Goal: Task Accomplishment & Management: Manage account settings

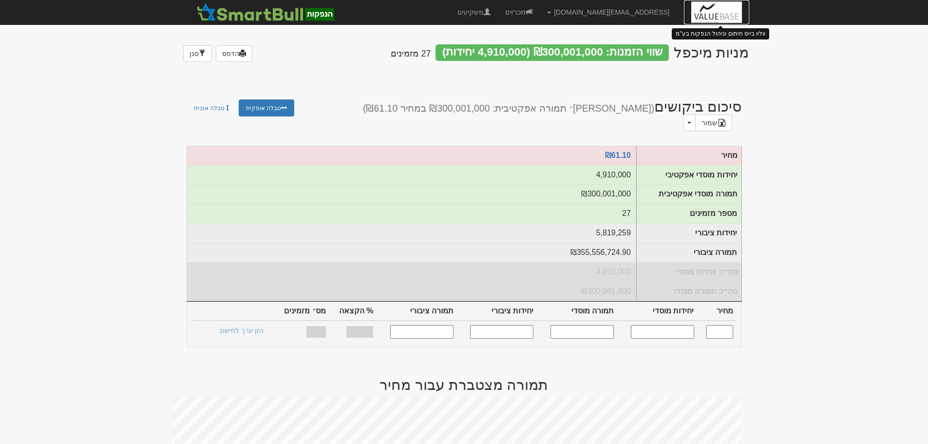
click at [729, 13] on img at bounding box center [716, 12] width 50 height 24
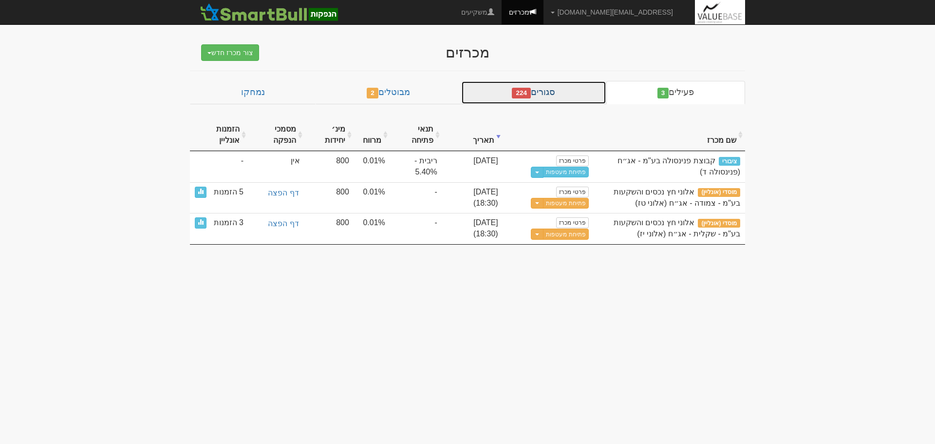
click at [571, 89] on link "סגורים 224" at bounding box center [533, 92] width 145 height 23
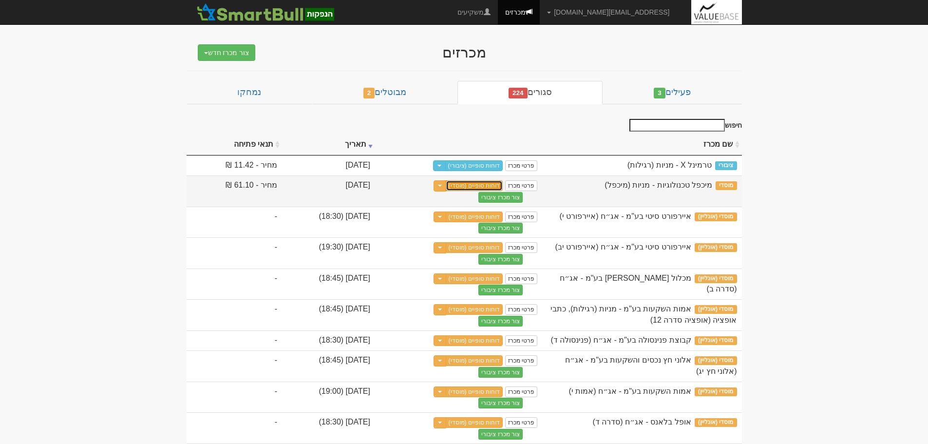
click at [503, 183] on link "דוחות סופיים (מוסדי)" at bounding box center [474, 185] width 57 height 11
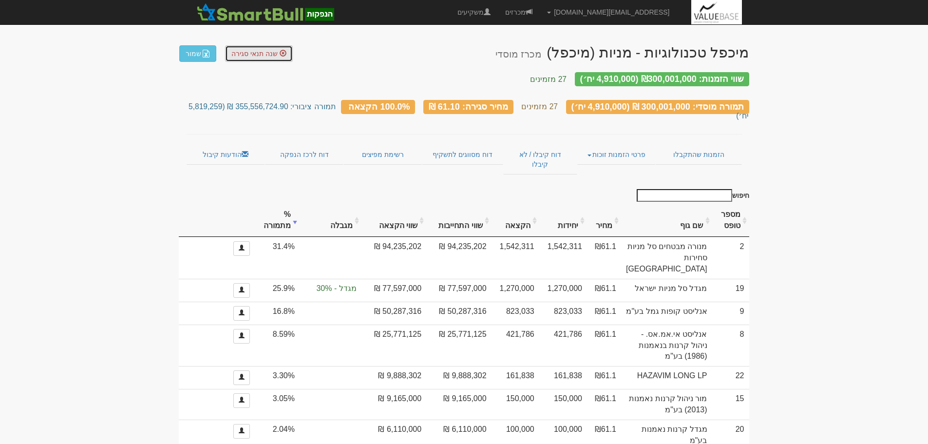
click at [253, 54] on span "שנה תנאי סגירה" at bounding box center [254, 54] width 46 height 8
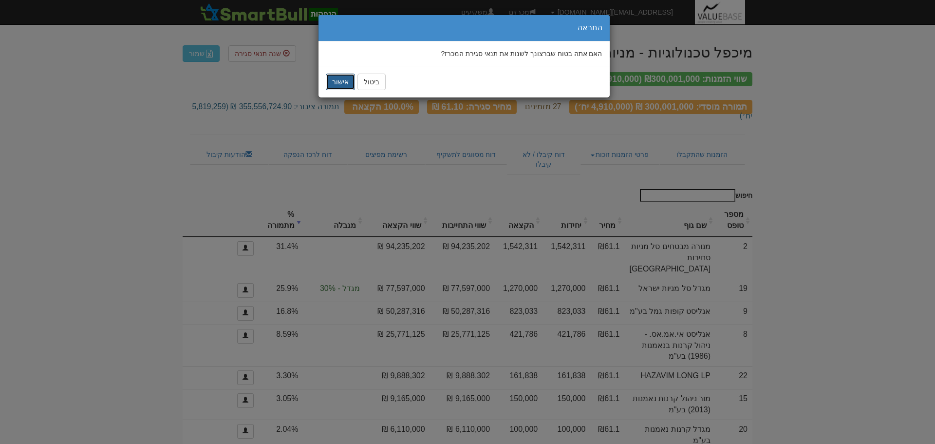
click at [344, 81] on button "אישור" at bounding box center [340, 82] width 29 height 17
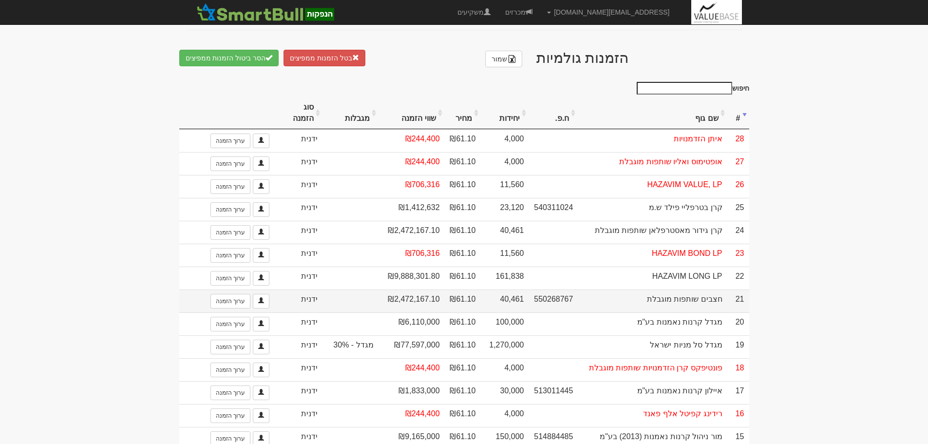
scroll to position [536, 0]
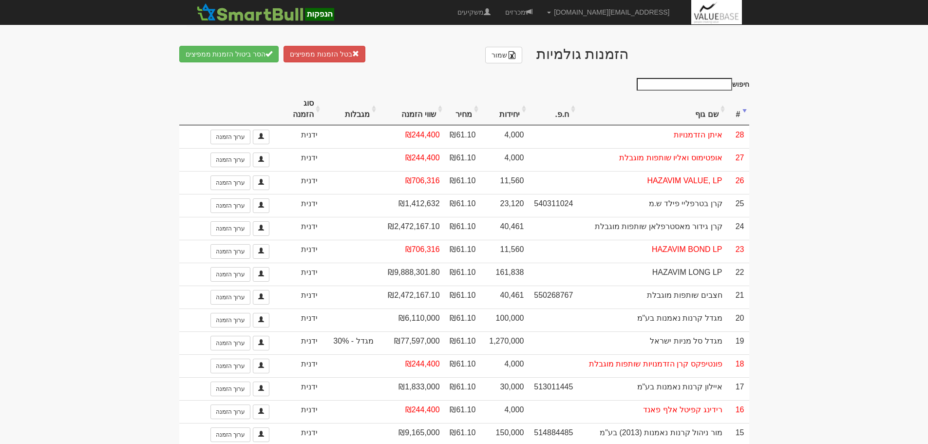
click at [705, 122] on th "שם גוף" at bounding box center [652, 109] width 149 height 33
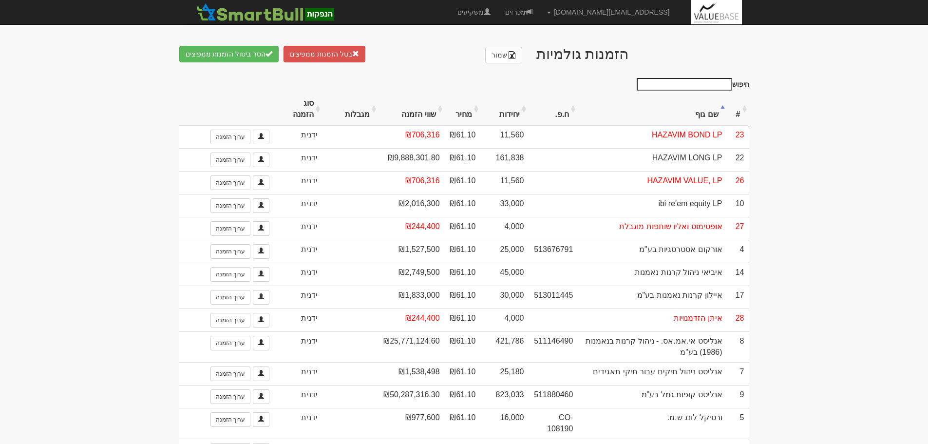
click at [705, 122] on th "שם גוף" at bounding box center [652, 109] width 149 height 33
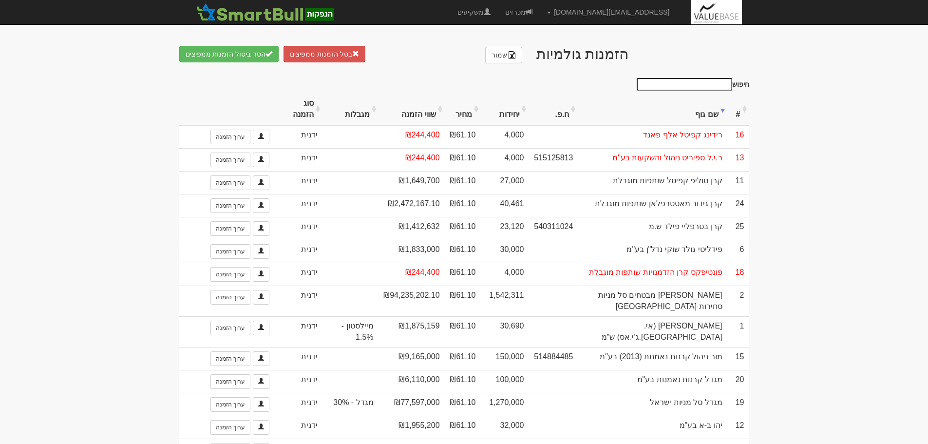
click at [700, 118] on th "שם גוף" at bounding box center [652, 109] width 149 height 33
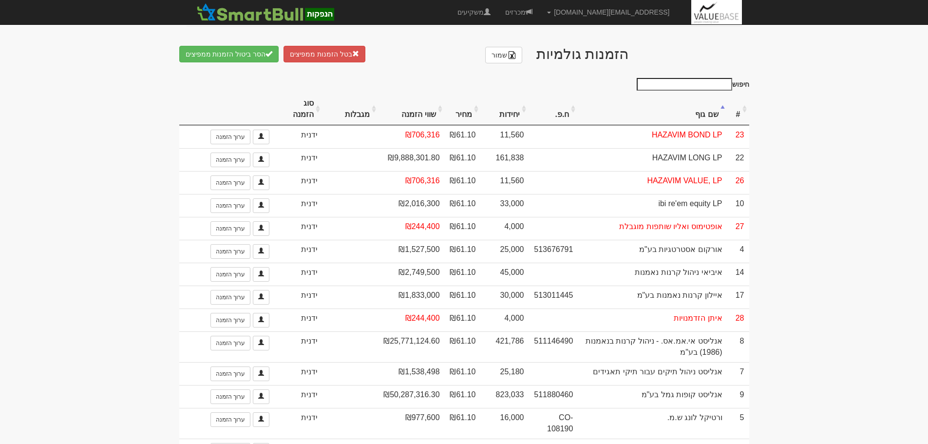
click at [523, 114] on th "יחידות" at bounding box center [505, 109] width 48 height 33
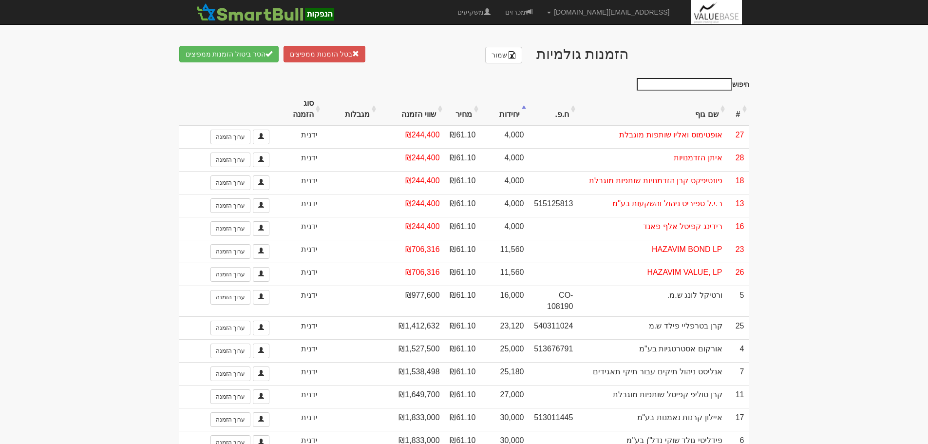
click at [516, 117] on th "יחידות" at bounding box center [505, 109] width 48 height 33
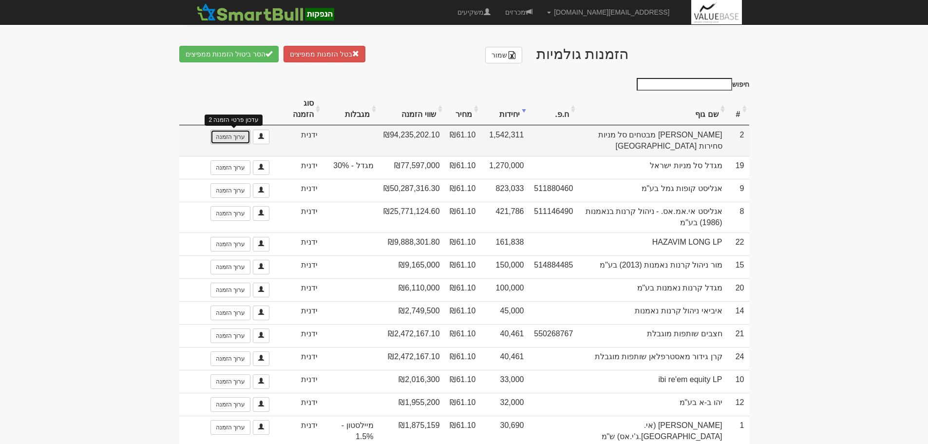
click at [227, 144] on link "ערוך הזמנה" at bounding box center [230, 137] width 40 height 15
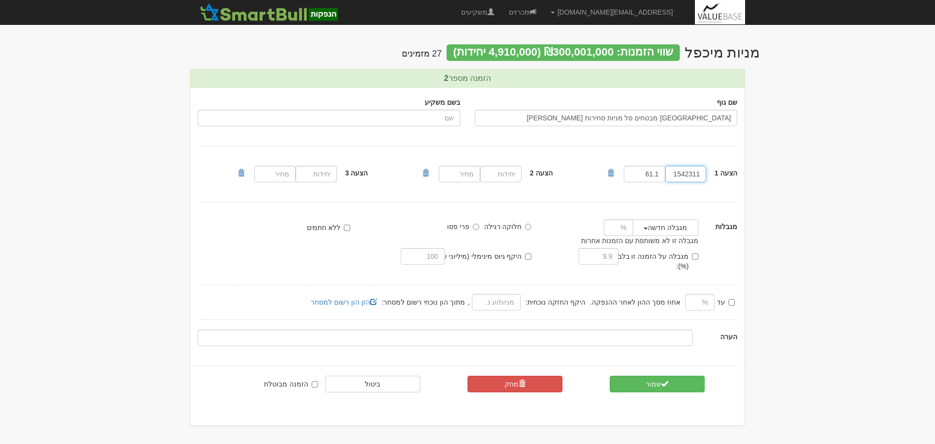
click at [687, 174] on input "1542311" at bounding box center [685, 174] width 41 height 17
paste input "72310"
type input "1572310"
click at [664, 380] on span "submit" at bounding box center [664, 383] width 7 height 7
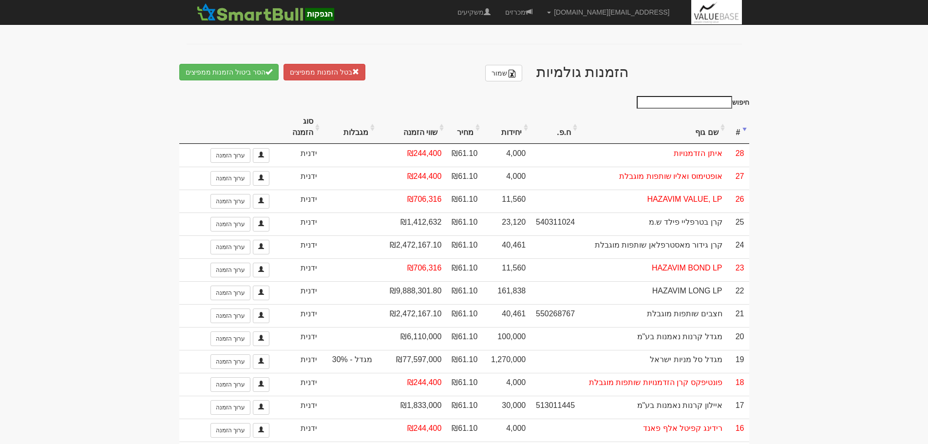
scroll to position [536, 0]
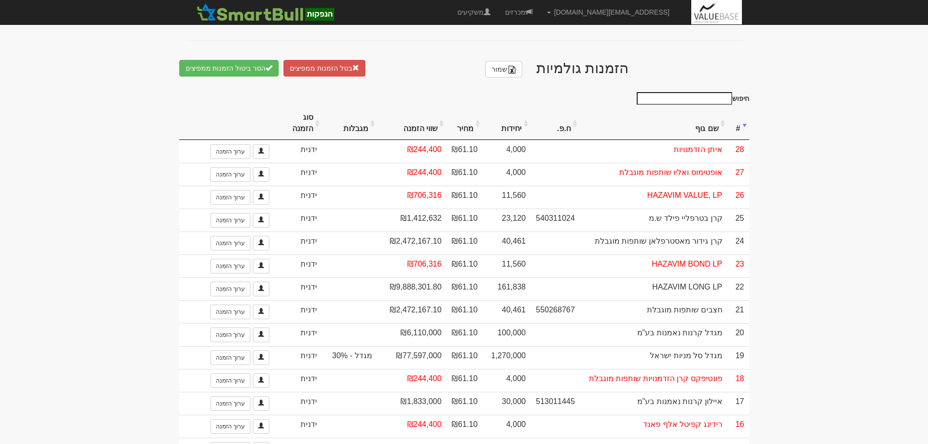
click at [518, 120] on th "יחידות" at bounding box center [506, 123] width 48 height 33
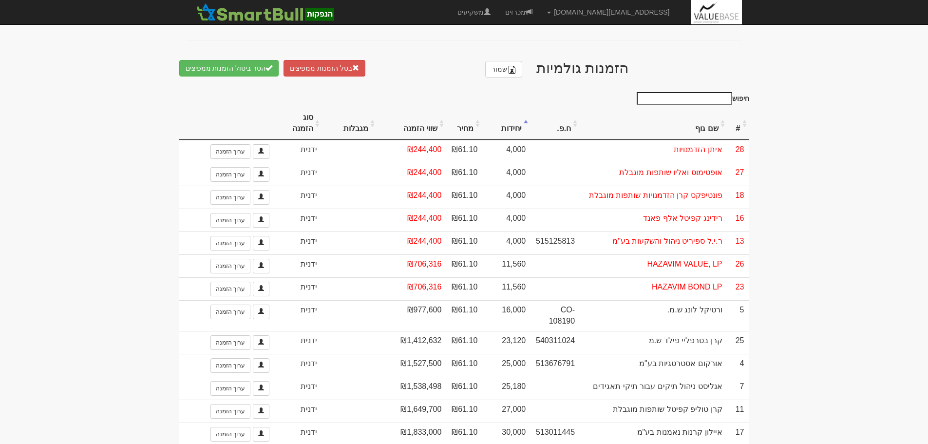
click at [518, 120] on th "יחידות" at bounding box center [506, 123] width 48 height 33
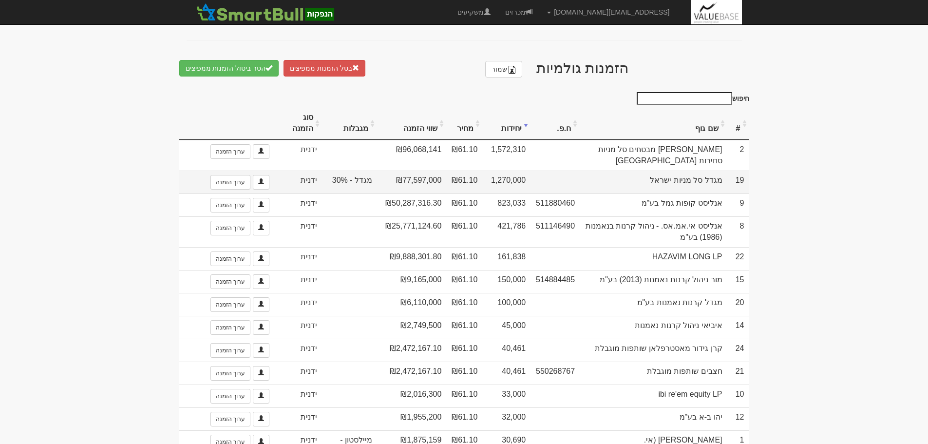
click at [713, 170] on td "מגדל סל מניות ישראל" at bounding box center [652, 181] width 147 height 23
click at [244, 175] on link "ערוך הזמנה" at bounding box center [230, 182] width 40 height 15
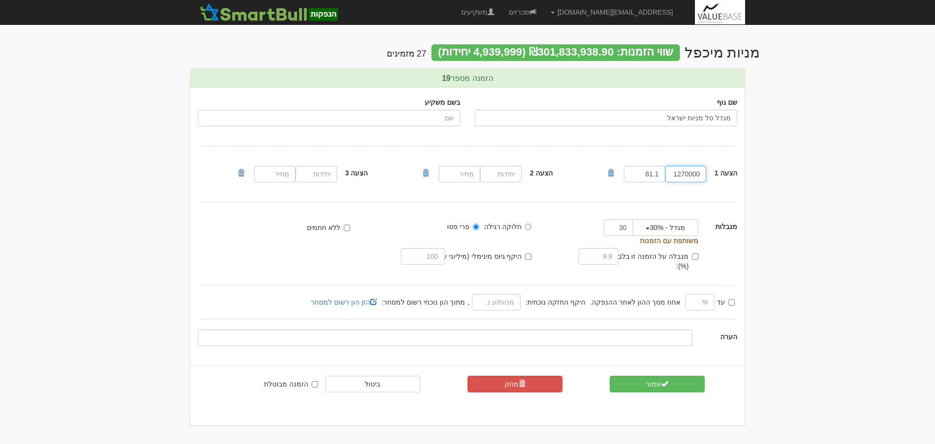
click at [686, 172] on input "1270000" at bounding box center [685, 174] width 41 height 17
paste input "8000."
type input "1278000.0"
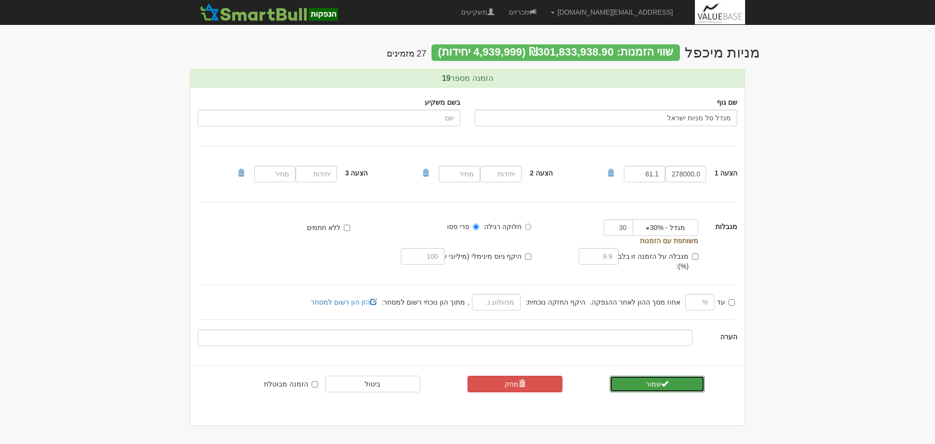
click at [627, 375] on button "שמור" at bounding box center [657, 383] width 95 height 17
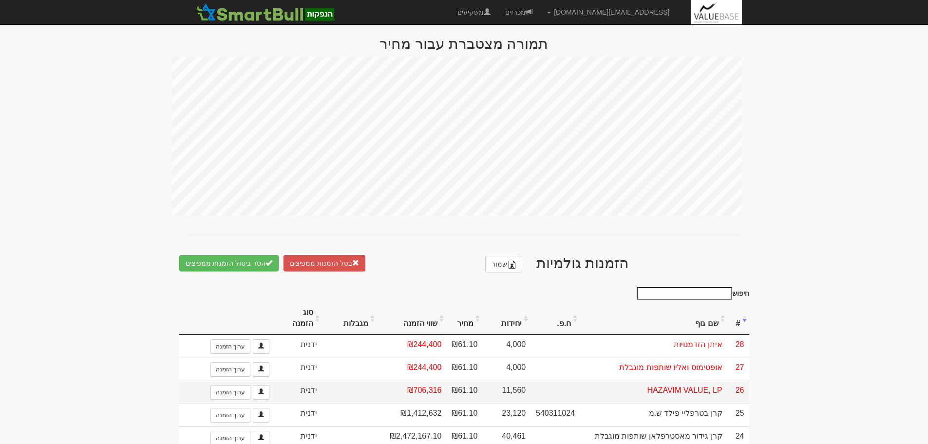
scroll to position [390, 0]
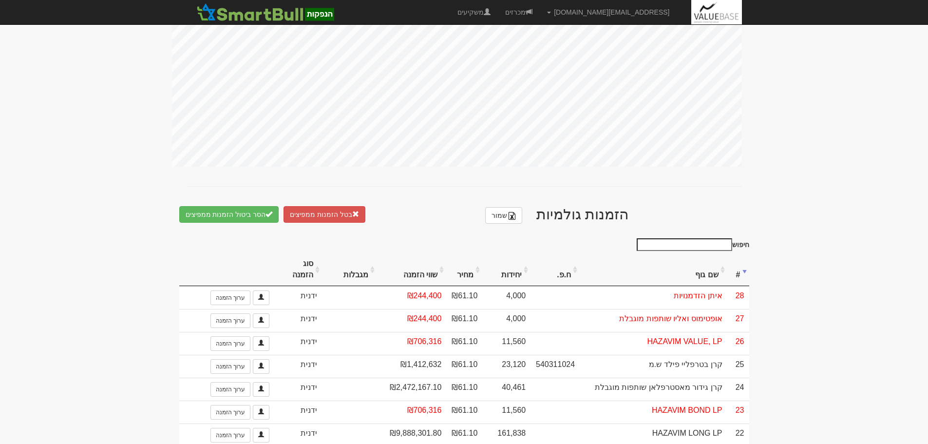
click at [509, 264] on th "יחידות" at bounding box center [506, 269] width 48 height 33
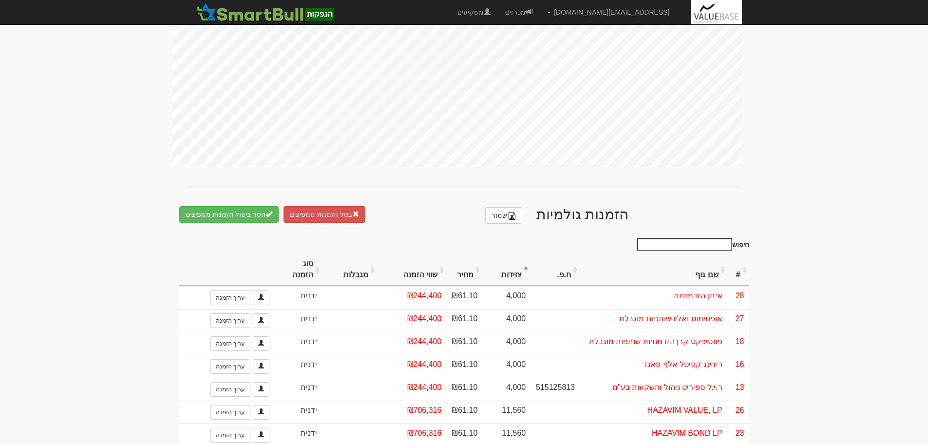
click at [509, 264] on th "יחידות" at bounding box center [506, 269] width 48 height 33
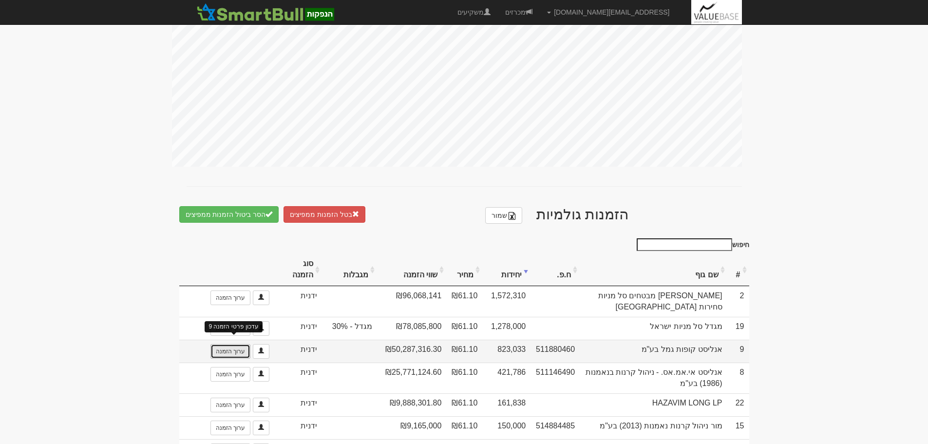
click at [232, 344] on link "ערוך הזמנה" at bounding box center [230, 351] width 40 height 15
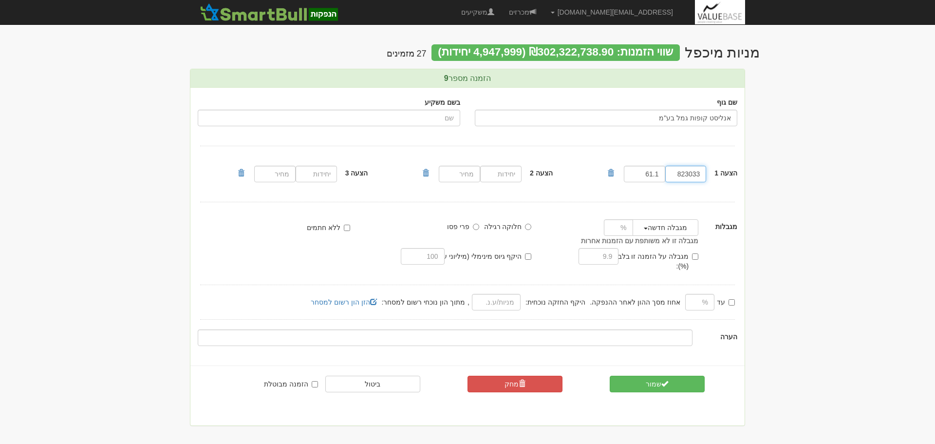
click at [702, 177] on input "823033" at bounding box center [685, 174] width 41 height 17
click at [697, 177] on input "823033" at bounding box center [685, 174] width 41 height 17
paste input "8220"
type input "828220"
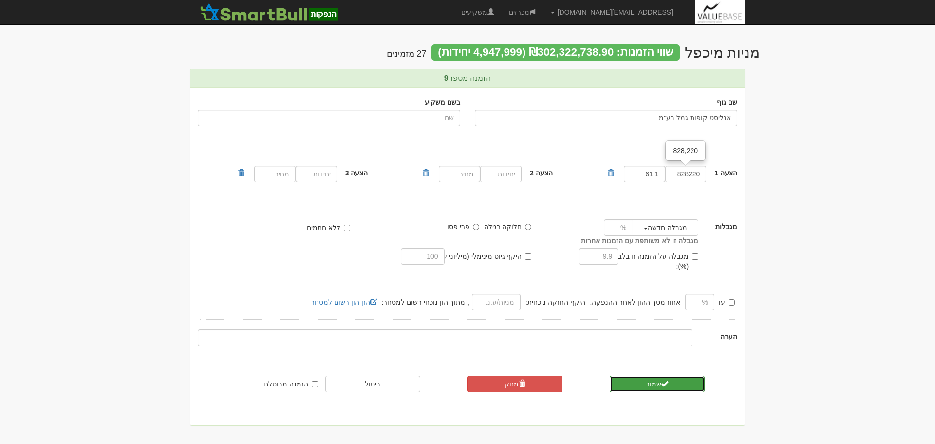
click at [663, 380] on span "submit" at bounding box center [664, 383] width 7 height 7
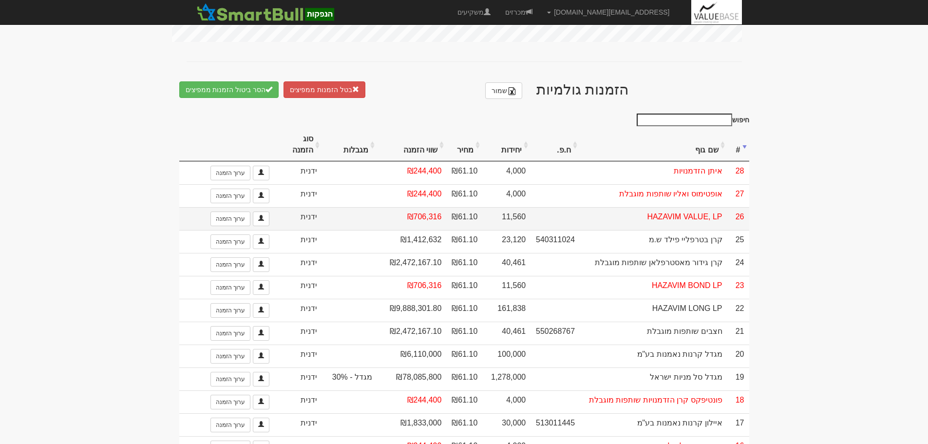
scroll to position [536, 0]
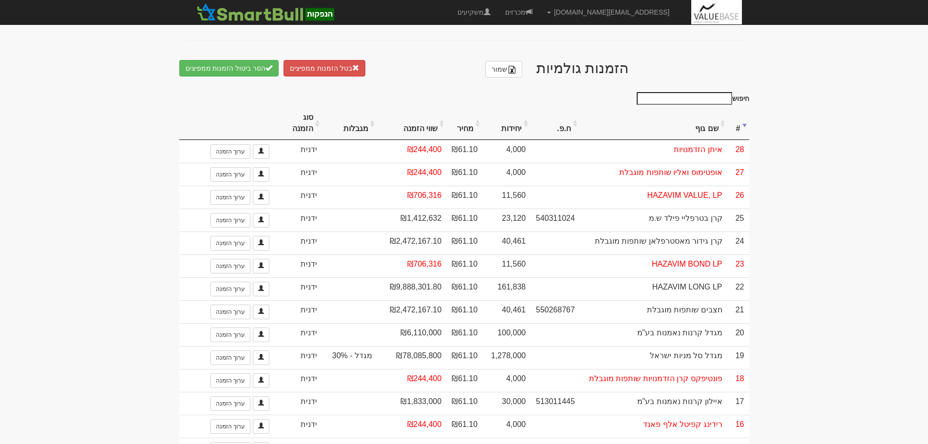
click at [518, 122] on th "יחידות" at bounding box center [506, 123] width 48 height 33
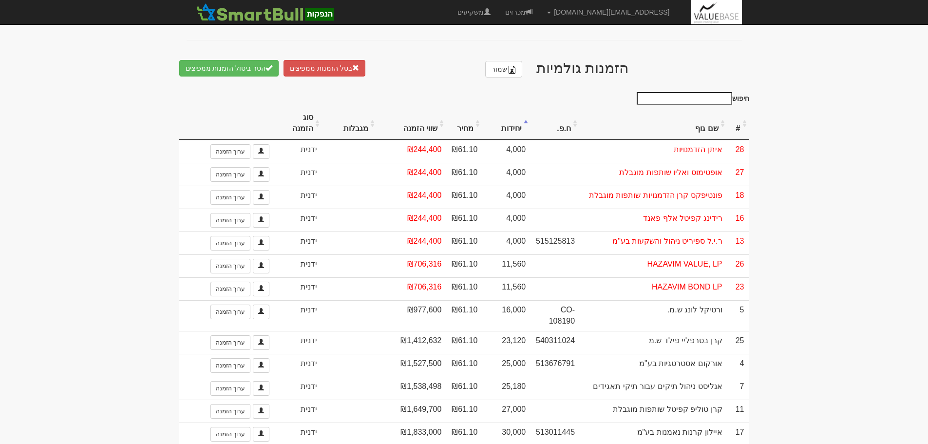
click at [516, 118] on th "יחידות" at bounding box center [506, 123] width 48 height 33
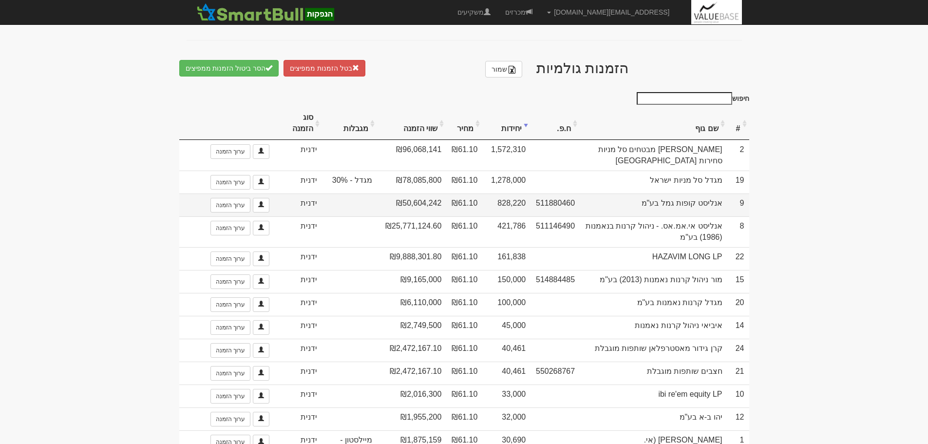
click at [515, 193] on td "828,220" at bounding box center [506, 204] width 48 height 23
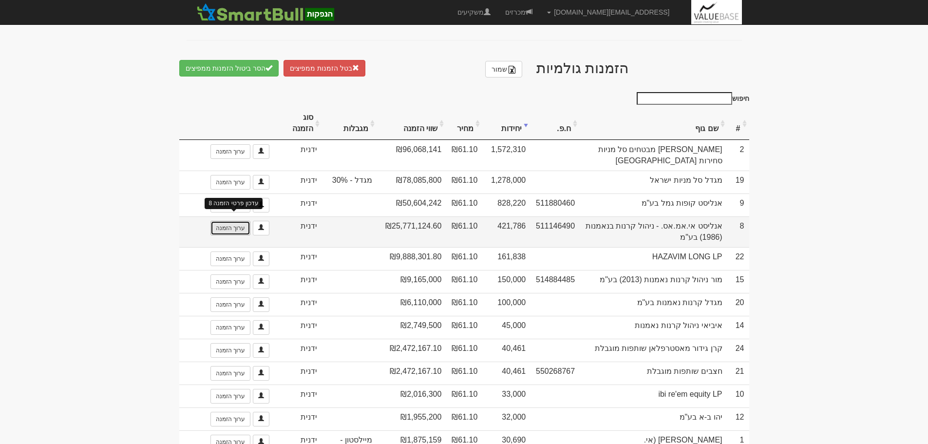
click at [233, 221] on link "ערוך הזמנה" at bounding box center [230, 228] width 40 height 15
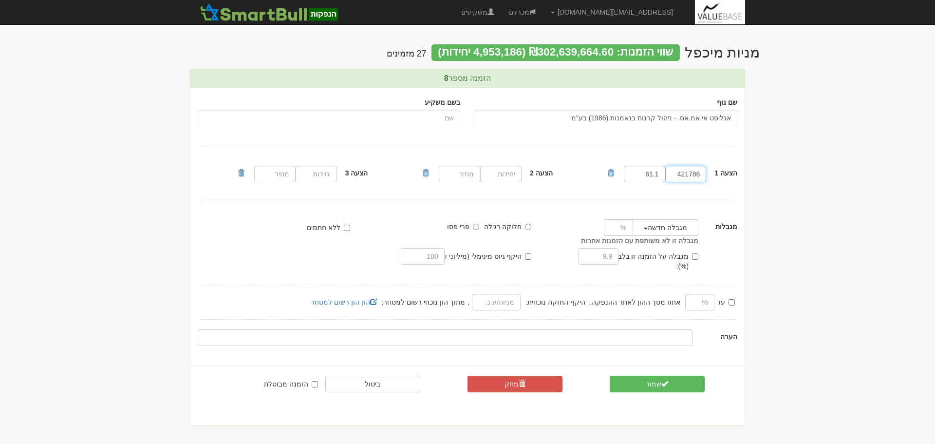
click at [688, 175] on input "421786" at bounding box center [685, 174] width 41 height 17
paste input "4440"
type input "424440"
click at [649, 375] on button "שמור" at bounding box center [657, 383] width 95 height 17
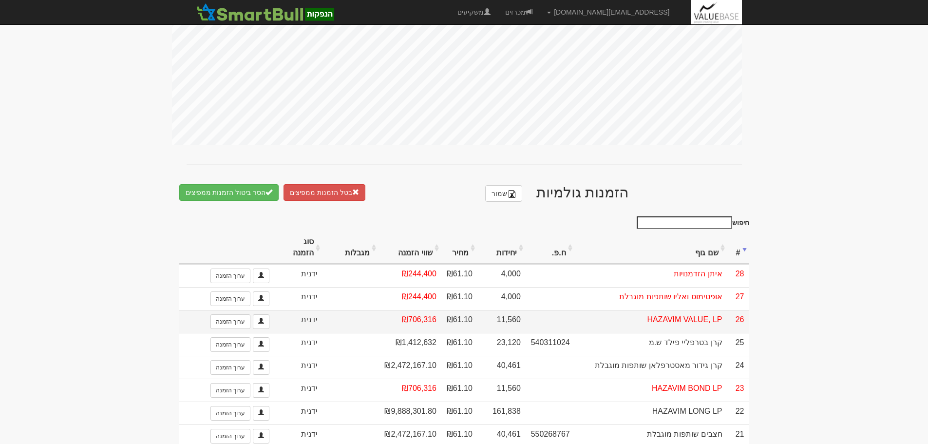
scroll to position [438, 0]
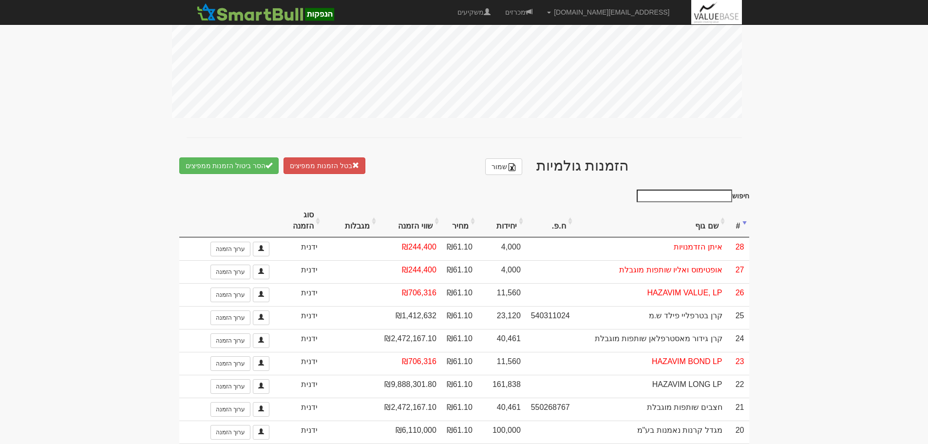
click at [502, 222] on th "יחידות" at bounding box center [501, 221] width 48 height 33
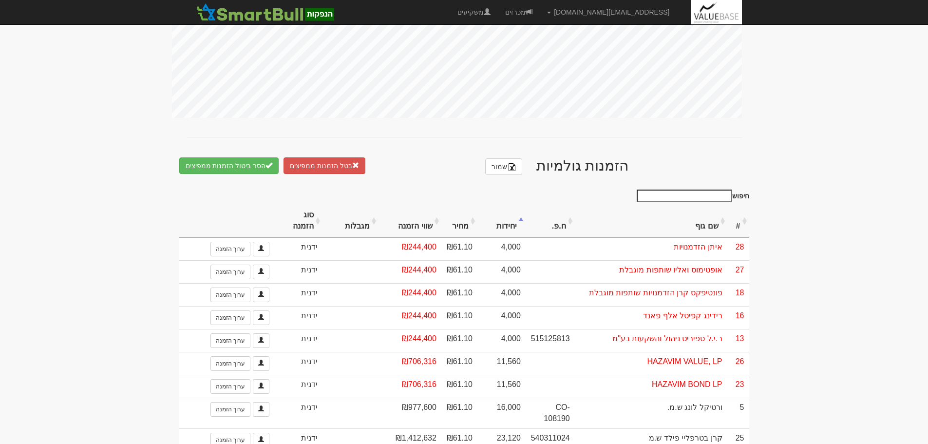
click at [503, 221] on th "יחידות" at bounding box center [501, 221] width 48 height 33
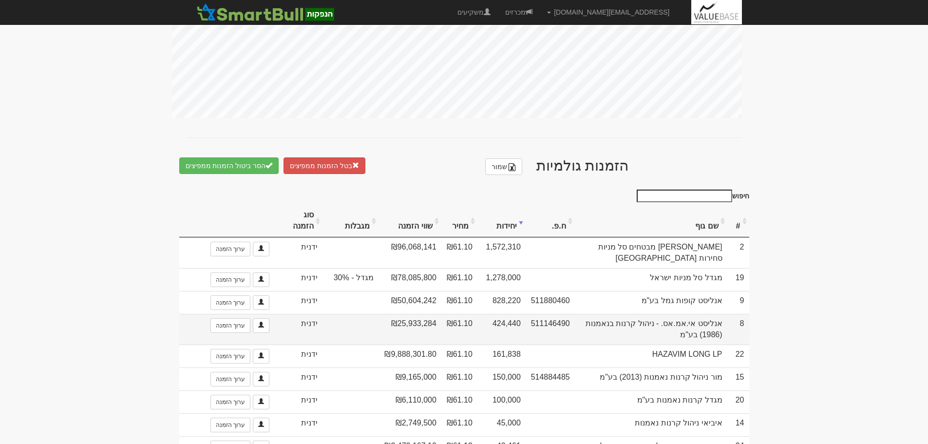
click at [506, 314] on td "424,440" at bounding box center [501, 329] width 48 height 31
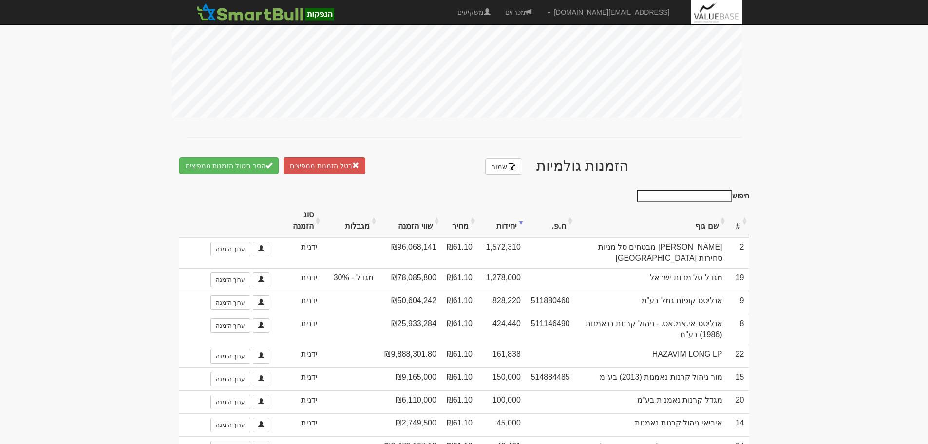
scroll to position [487, 0]
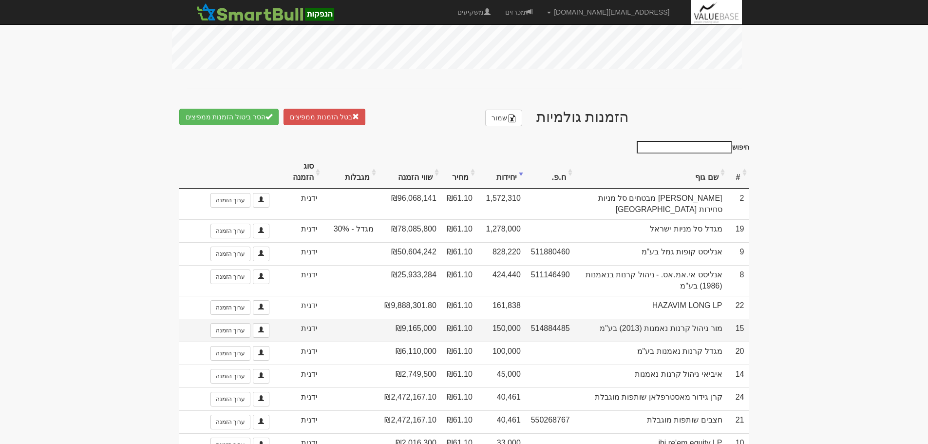
click at [506, 318] on td "150,000" at bounding box center [501, 329] width 48 height 23
click at [214, 323] on link "ערוך הזמנה" at bounding box center [230, 330] width 40 height 15
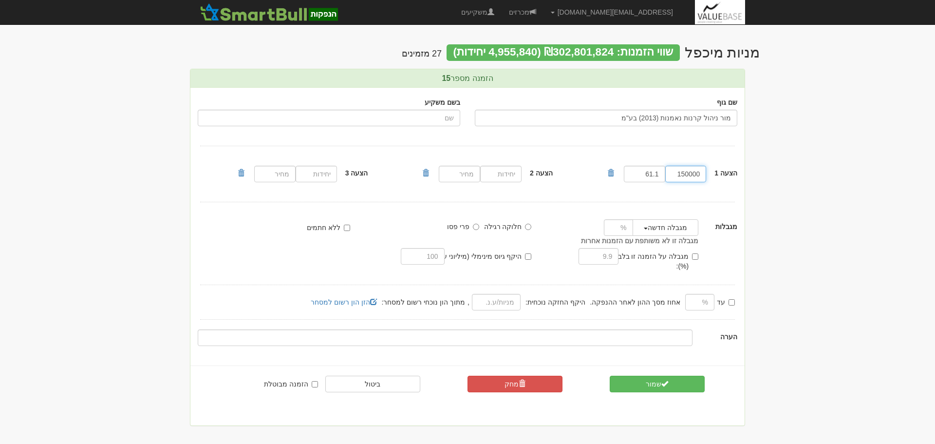
click at [684, 173] on input "150000" at bounding box center [685, 174] width 41 height 17
type input "130000"
click at [610, 375] on button "שמור" at bounding box center [657, 383] width 95 height 17
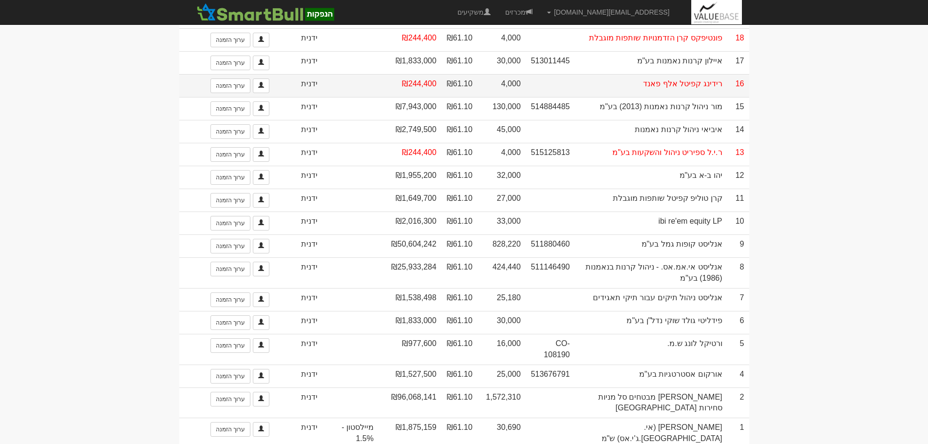
scroll to position [877, 0]
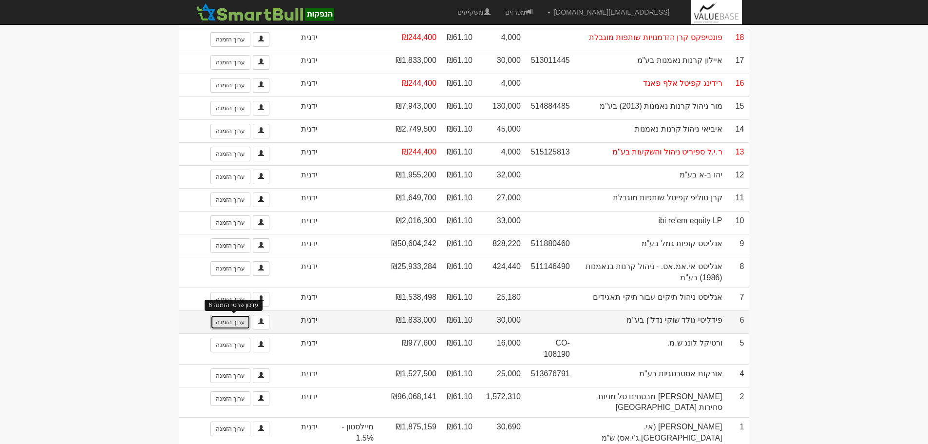
click at [226, 315] on link "ערוך הזמנה" at bounding box center [230, 322] width 40 height 15
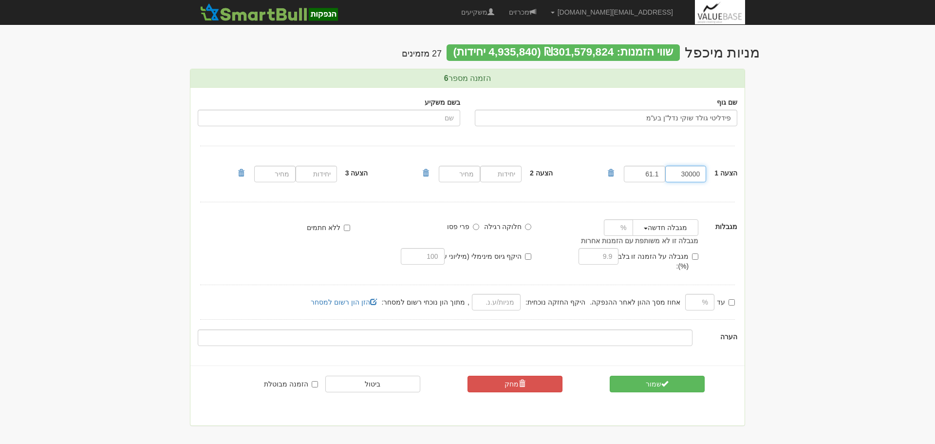
drag, startPoint x: 678, startPoint y: 175, endPoint x: 730, endPoint y: 176, distance: 51.6
click at [730, 176] on div "הצעה 1 30000 61.1" at bounding box center [675, 173] width 139 height 21
type input "4000"
click at [610, 375] on button "שמור" at bounding box center [657, 383] width 95 height 17
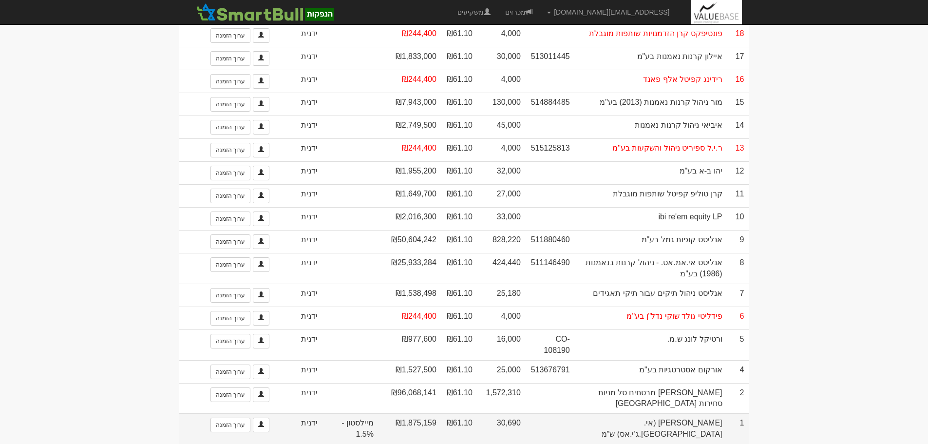
scroll to position [904, 0]
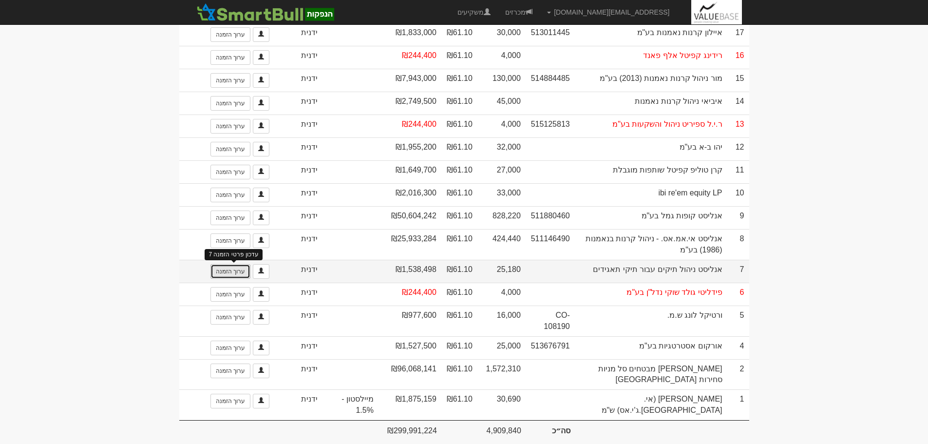
drag, startPoint x: 227, startPoint y: 266, endPoint x: 232, endPoint y: 265, distance: 5.4
click at [227, 266] on link "ערוך הזמנה" at bounding box center [230, 271] width 40 height 15
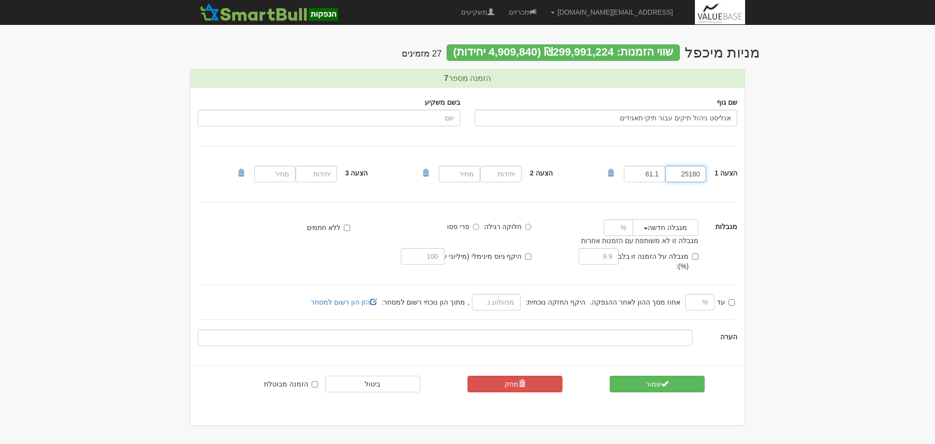
click at [691, 174] on input "25180" at bounding box center [685, 174] width 41 height 17
paste input "340."
drag, startPoint x: 692, startPoint y: 174, endPoint x: 711, endPoint y: 177, distance: 18.7
click at [711, 177] on div "הצעה 1 25340.0 25,340.0 61.1" at bounding box center [675, 173] width 139 height 21
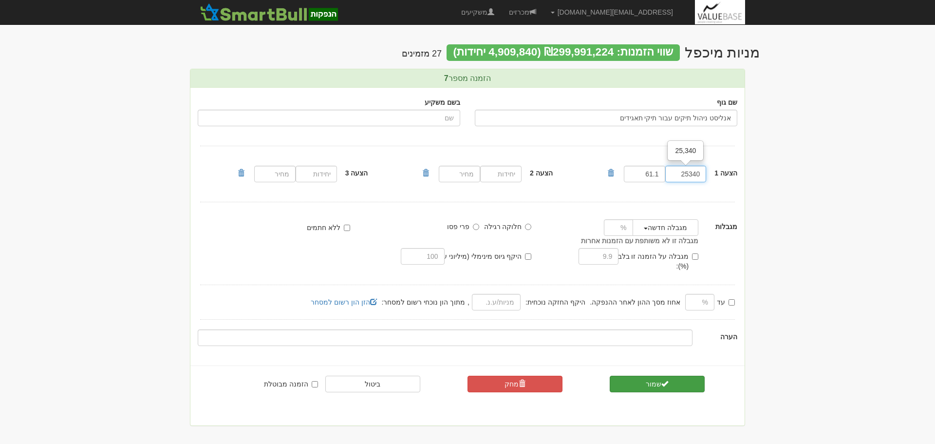
type input "25340"
click at [674, 375] on button "שמור" at bounding box center [657, 383] width 95 height 17
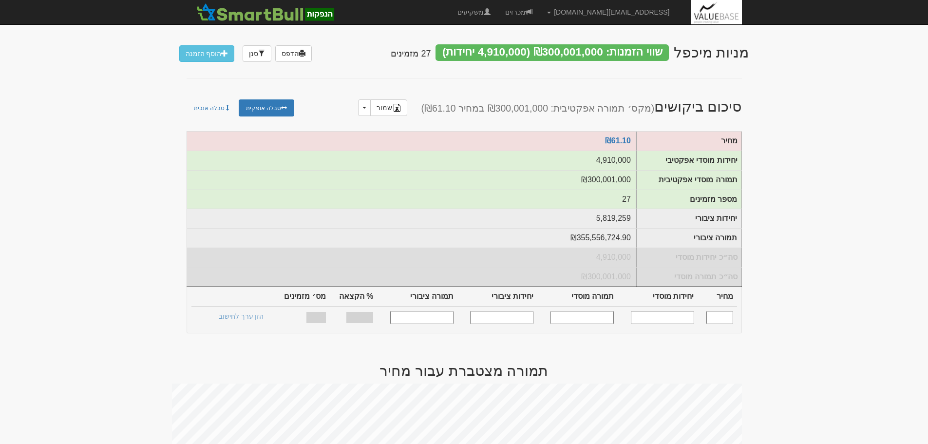
click at [565, 33] on div at bounding box center [464, 29] width 570 height 10
click at [562, 49] on div "שווי הזמנות: ₪300,001,000 (4,910,000 יחידות)" at bounding box center [551, 52] width 233 height 17
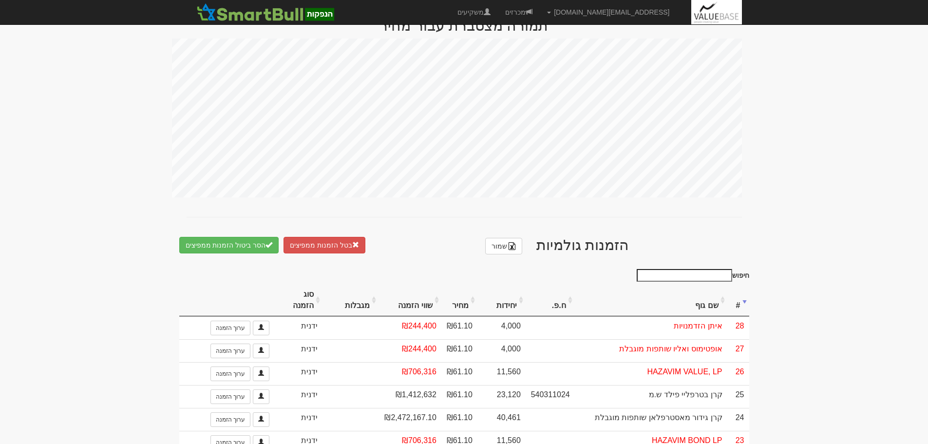
scroll to position [584, 0]
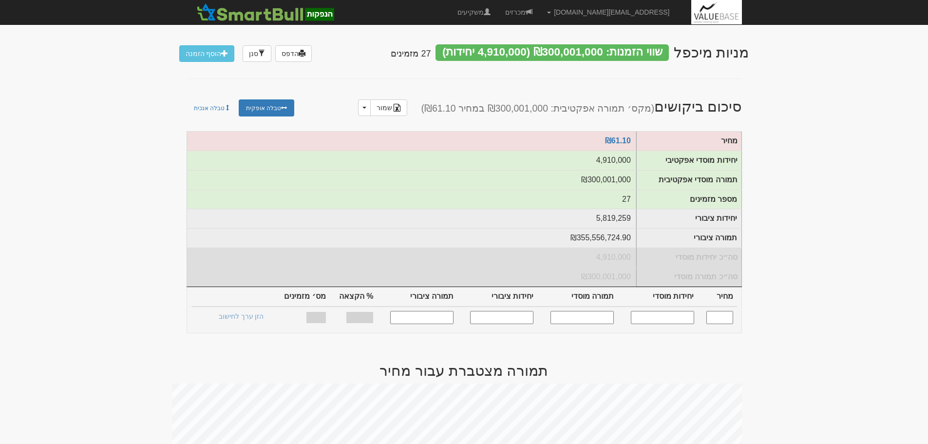
scroll to position [584, 0]
